Goal: Task Accomplishment & Management: Check status

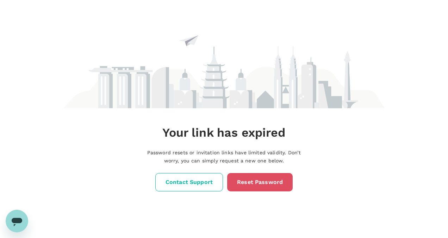
click at [253, 181] on link "Reset Password" at bounding box center [260, 182] width 66 height 18
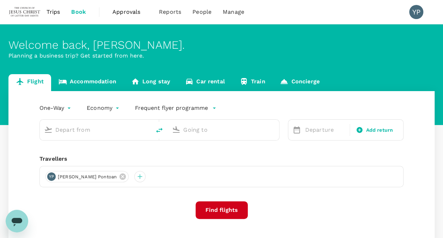
click at [131, 14] on span "Approvals" at bounding box center [129, 12] width 35 height 8
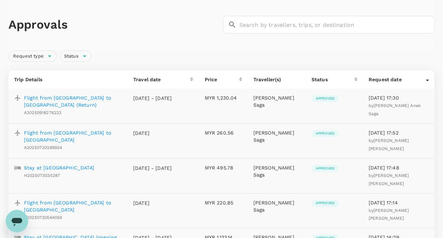
scroll to position [35, 0]
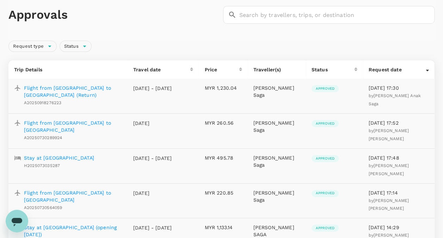
click at [88, 87] on p "Flight from [GEOGRAPHIC_DATA] to [GEOGRAPHIC_DATA] (Return)" at bounding box center [73, 91] width 98 height 14
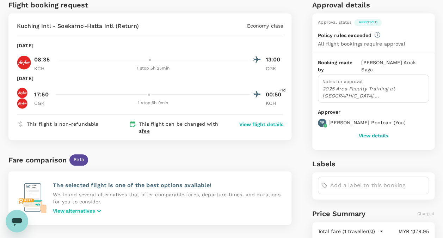
scroll to position [35, 0]
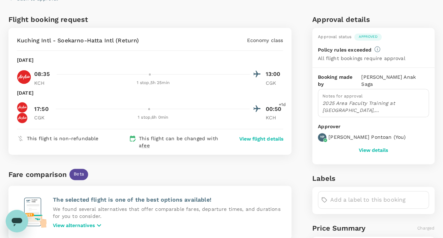
click at [304, 12] on div "Flight booking request Kuching Intl - Soekarno-Hatta Intl (Return) Economy clas…" at bounding box center [220, 225] width 429 height 429
